Goal: Information Seeking & Learning: Learn about a topic

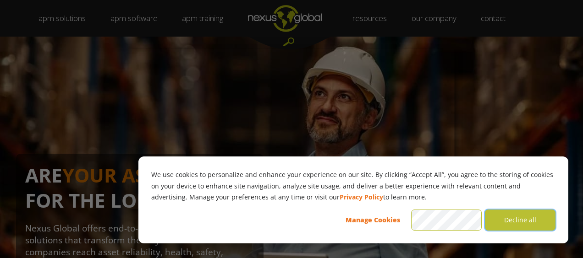
click at [532, 219] on button "Decline all" at bounding box center [520, 220] width 71 height 21
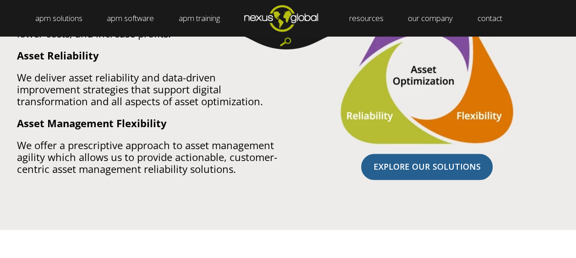
scroll to position [666, 0]
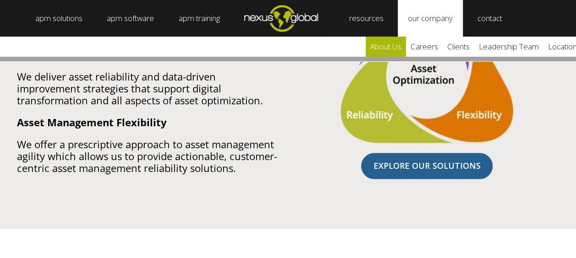
click at [399, 50] on link "about us" at bounding box center [386, 47] width 40 height 20
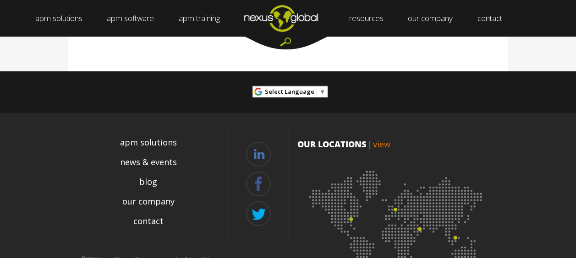
scroll to position [1386, 0]
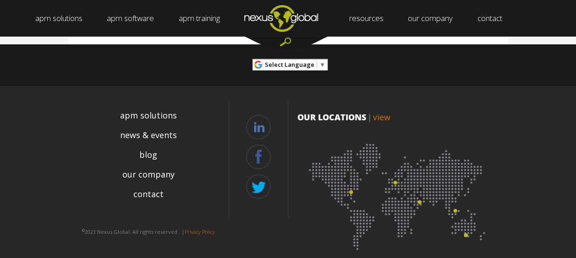
click at [382, 112] on link "view" at bounding box center [381, 117] width 17 height 11
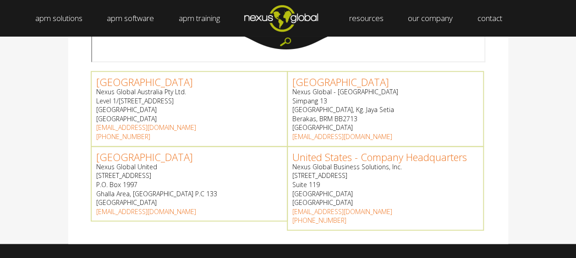
scroll to position [393, 0]
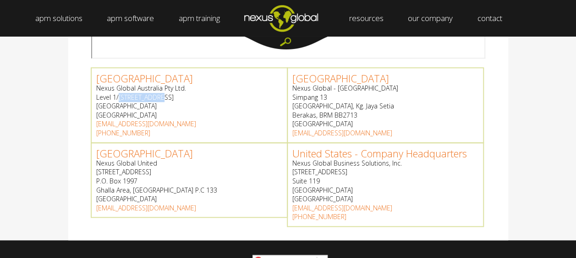
drag, startPoint x: 118, startPoint y: 96, endPoint x: 156, endPoint y: 97, distance: 38.0
click at [156, 97] on p "Nexus Global Australia Pty Ltd. [STREET_ADDRESS]" at bounding box center [189, 102] width 186 height 36
copy p "[STREET_ADDRESS]"
click at [400, 152] on link "United States - Company Headquarters" at bounding box center [379, 154] width 175 height 14
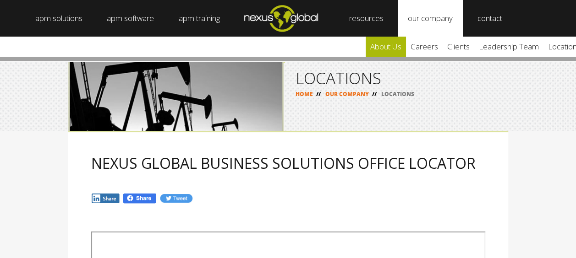
click at [405, 46] on link "about us" at bounding box center [386, 47] width 40 height 20
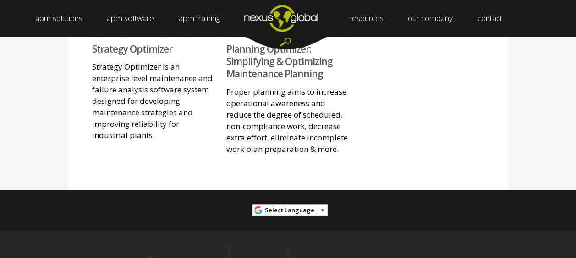
scroll to position [1386, 0]
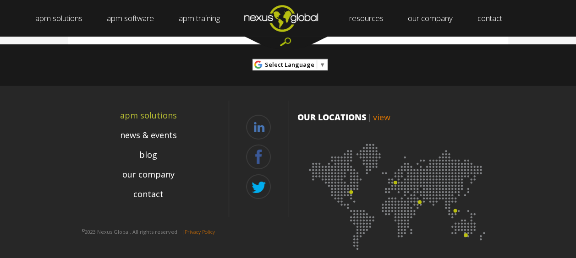
click at [149, 109] on link "apm solutions" at bounding box center [148, 115] width 57 height 12
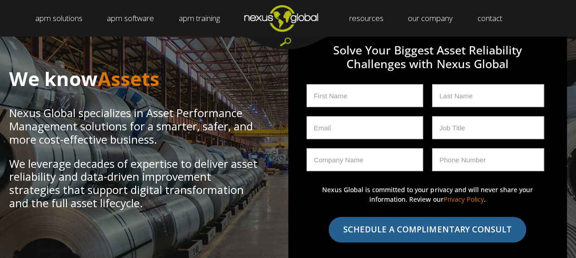
scroll to position [9, 0]
